Goal: Information Seeking & Learning: Learn about a topic

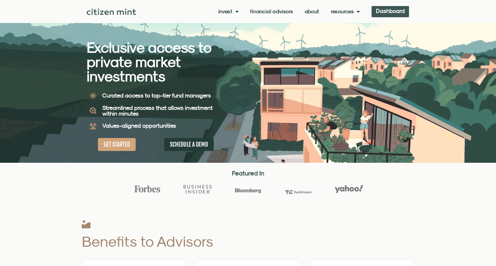
click at [389, 9] on link "Dashboard" at bounding box center [390, 11] width 37 height 11
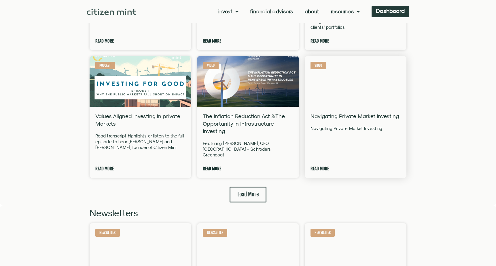
scroll to position [1152, 0]
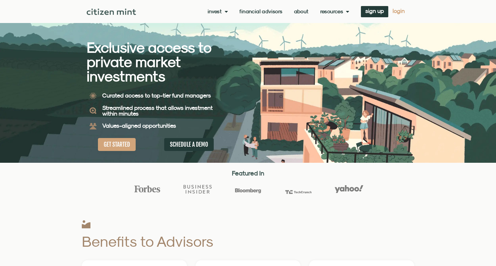
click at [399, 11] on span "login" at bounding box center [399, 11] width 12 height 4
drag, startPoint x: 0, startPoint y: 0, endPoint x: 231, endPoint y: 11, distance: 231.0
click at [231, 11] on li "Invest investments how it works" at bounding box center [221, 12] width 26 height 6
click at [214, 13] on link "Invest" at bounding box center [218, 12] width 20 height 6
click at [213, 13] on link "Invest" at bounding box center [218, 12] width 20 height 6
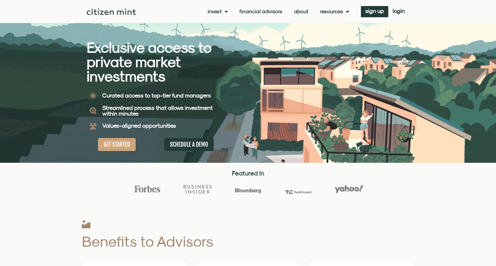
click at [212, 16] on div "Invest investments how it works Financial Advisors About Resources insights all…" at bounding box center [272, 11] width 273 height 11
click at [213, 13] on link "Invest" at bounding box center [218, 12] width 20 height 6
click at [216, 20] on link "investments" at bounding box center [227, 20] width 38 height 13
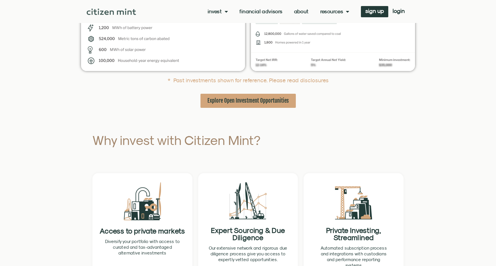
scroll to position [259, 0]
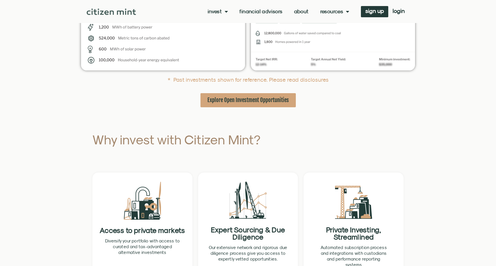
click at [246, 101] on span "Explore Open Investment Opportunities" at bounding box center [248, 100] width 82 height 7
